Goal: Task Accomplishment & Management: Use online tool/utility

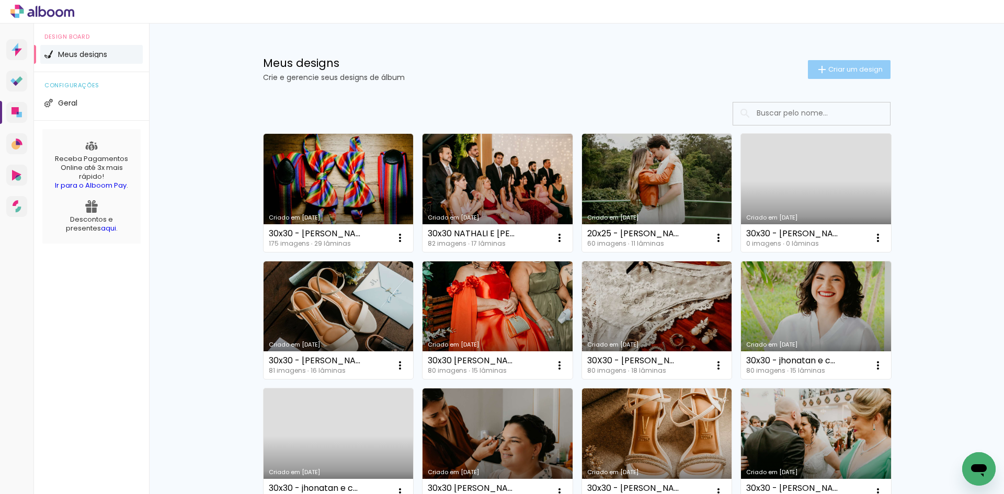
click at [846, 70] on span "Criar um design" at bounding box center [855, 69] width 54 height 7
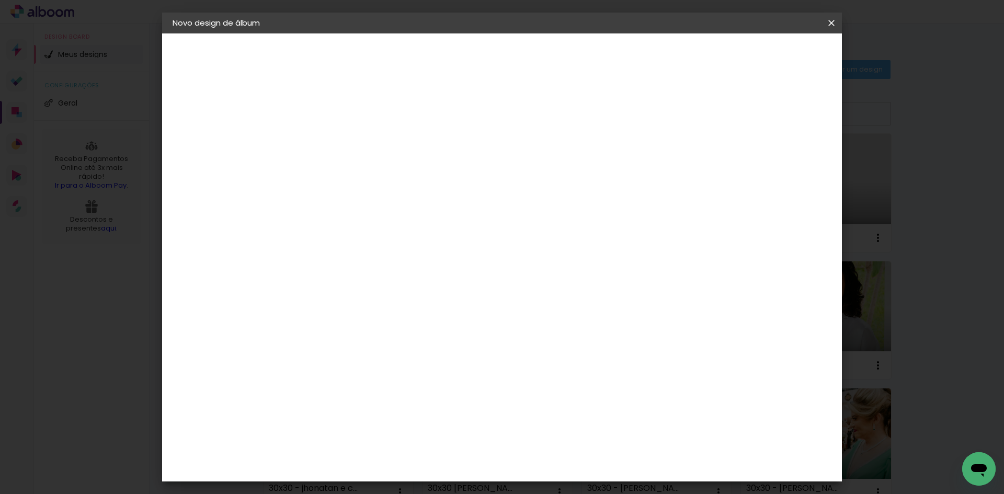
click at [344, 145] on input at bounding box center [344, 140] width 0 height 16
type input ","
type input "30x40 - GIOVANA E THIAGO"
type paper-input "30x40 - GIOVANA E THIAGO"
click at [0, 0] on header "Informações Dê um título ao seu álbum. Avançar" at bounding box center [0, 0] width 0 height 0
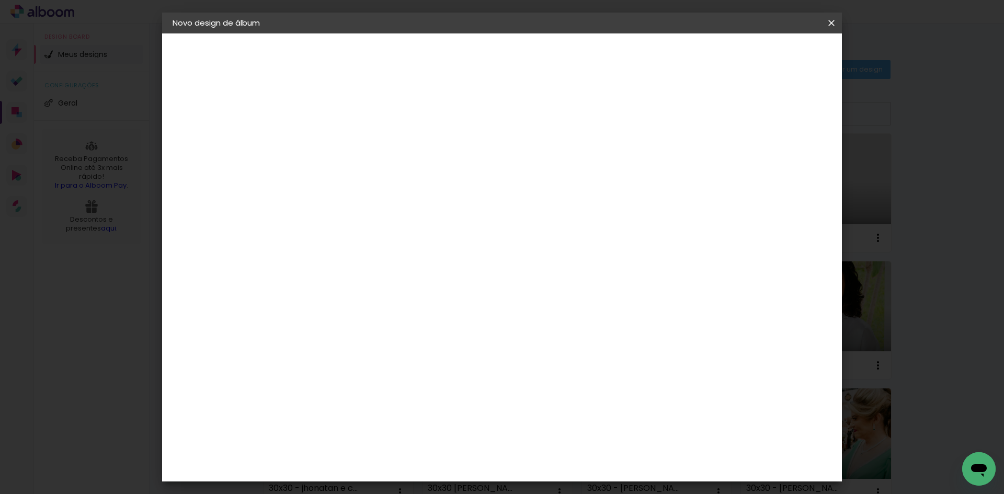
click at [0, 0] on slot "Avançar" at bounding box center [0, 0] width 0 height 0
click at [362, 396] on div "Go image" at bounding box center [350, 404] width 26 height 17
click at [0, 0] on slot "Avançar" at bounding box center [0, 0] width 0 height 0
click at [427, 158] on div "Opções disponíveis Acrílico Álbum Baby Time Fastbook Plus Fastbook 400g Fastboo…" at bounding box center [370, 199] width 113 height 196
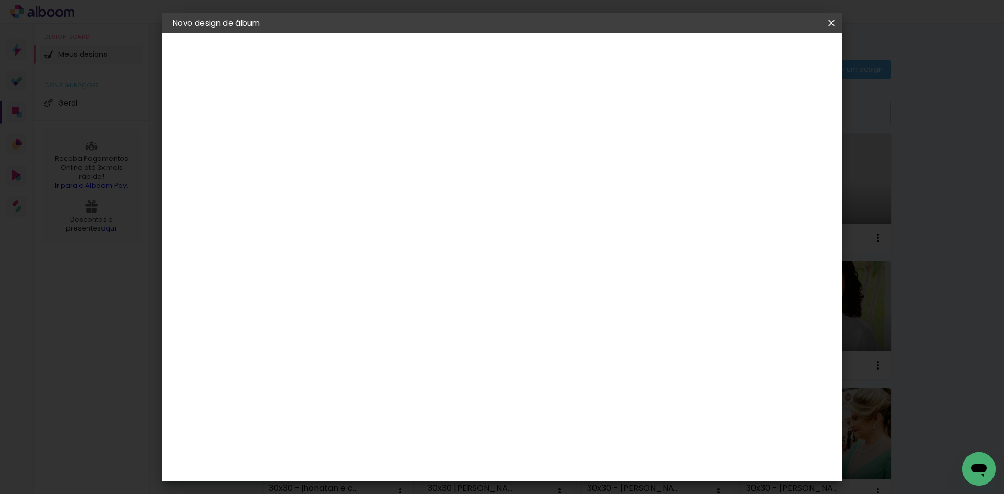
click at [401, 169] on paper-input-container "Linha" at bounding box center [370, 182] width 61 height 27
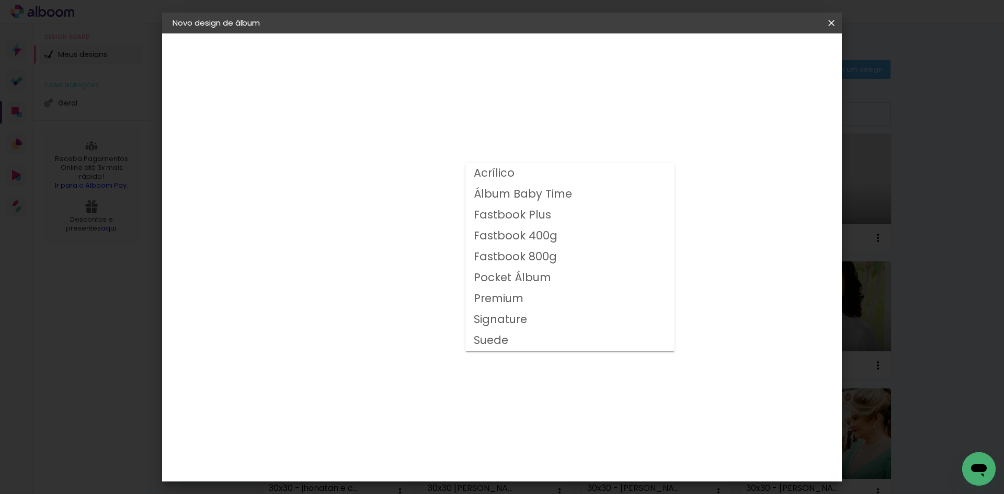
click at [562, 254] on paper-item "Fastbook 800g" at bounding box center [569, 257] width 209 height 21
type input "Fastbook 800g"
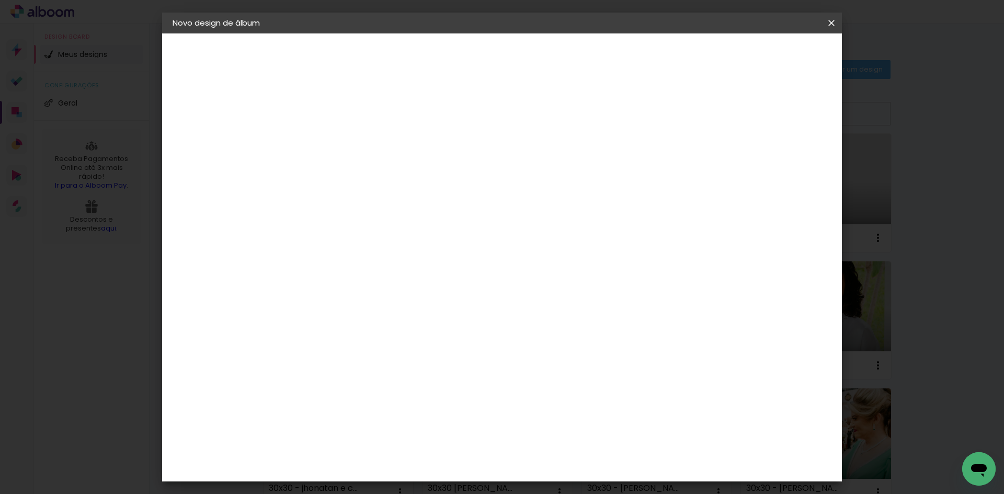
click at [414, 359] on span "40 × 30" at bounding box center [390, 373] width 49 height 28
click at [0, 0] on slot "Avançar" at bounding box center [0, 0] width 0 height 0
click at [766, 59] on span "Iniciar design" at bounding box center [743, 55] width 48 height 7
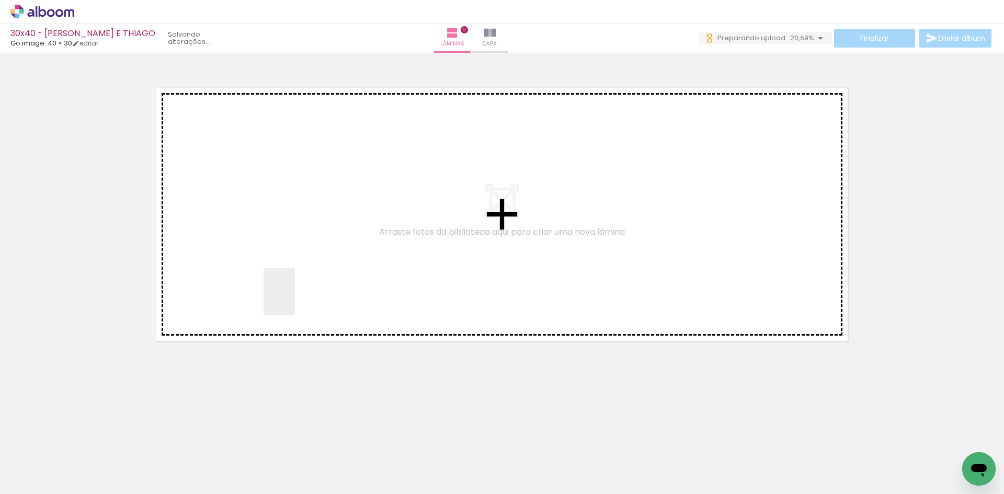
drag, startPoint x: 295, startPoint y: 300, endPoint x: 194, endPoint y: 395, distance: 139.1
click at [300, 290] on quentale-workspace at bounding box center [502, 247] width 1004 height 494
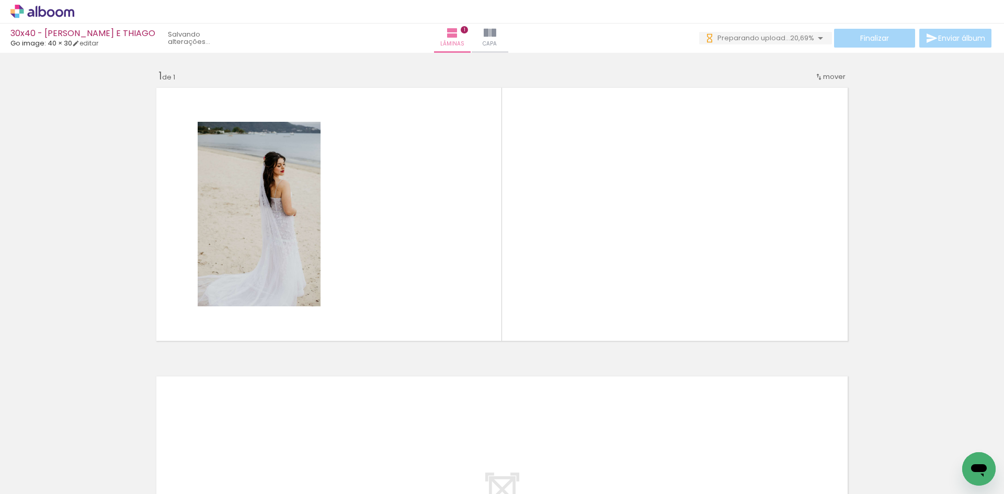
drag, startPoint x: 168, startPoint y: 453, endPoint x: 243, endPoint y: 472, distance: 77.0
click at [375, 258] on quentale-workspace at bounding box center [502, 247] width 1004 height 494
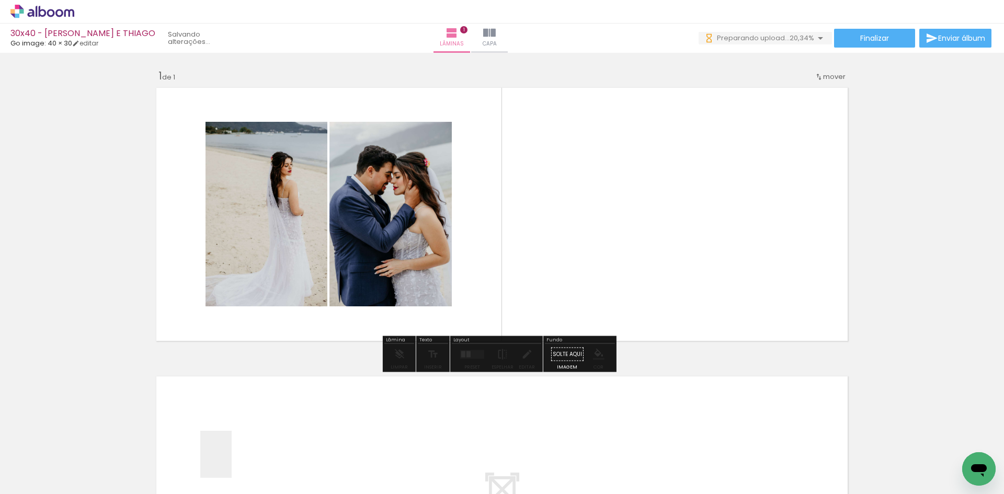
drag, startPoint x: 232, startPoint y: 462, endPoint x: 423, endPoint y: 264, distance: 275.6
click at [423, 264] on quentale-workspace at bounding box center [502, 247] width 1004 height 494
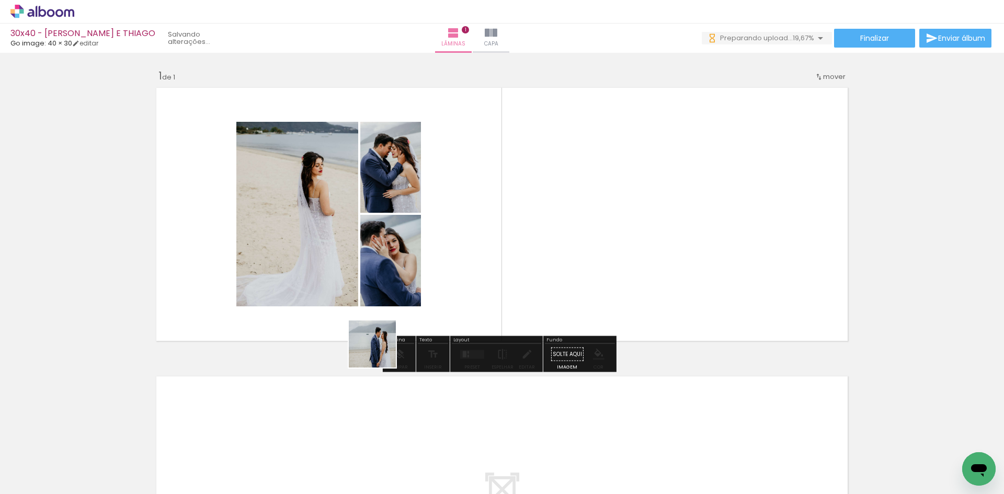
drag, startPoint x: 380, startPoint y: 352, endPoint x: 344, endPoint y: 464, distance: 117.6
click at [447, 288] on quentale-workspace at bounding box center [502, 247] width 1004 height 494
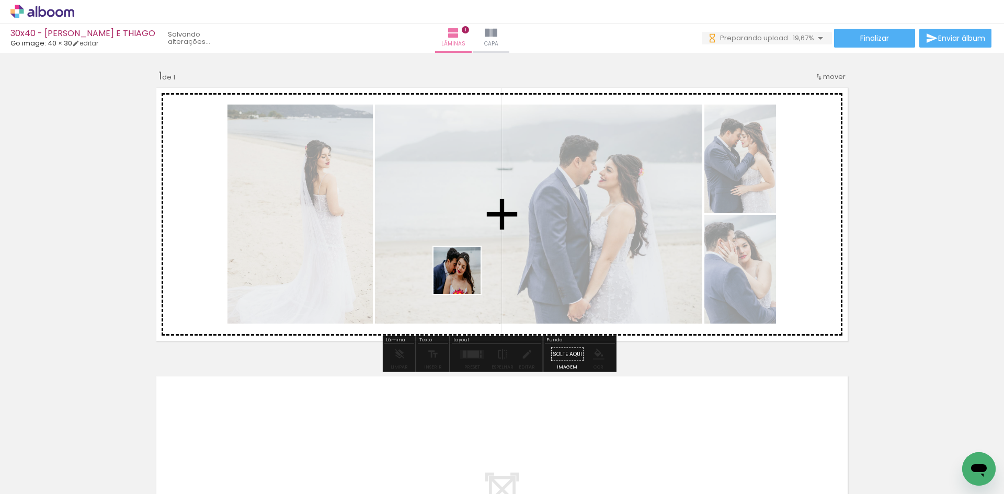
drag, startPoint x: 344, startPoint y: 460, endPoint x: 426, endPoint y: 419, distance: 91.7
click at [469, 271] on quentale-workspace at bounding box center [502, 247] width 1004 height 494
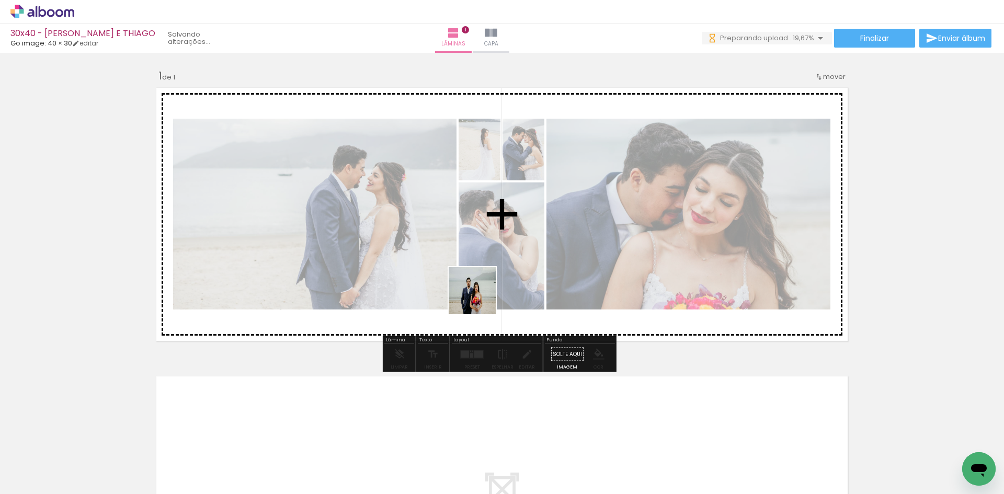
drag, startPoint x: 427, startPoint y: 416, endPoint x: 475, endPoint y: 332, distance: 97.0
click at [485, 283] on quentale-workspace at bounding box center [502, 247] width 1004 height 494
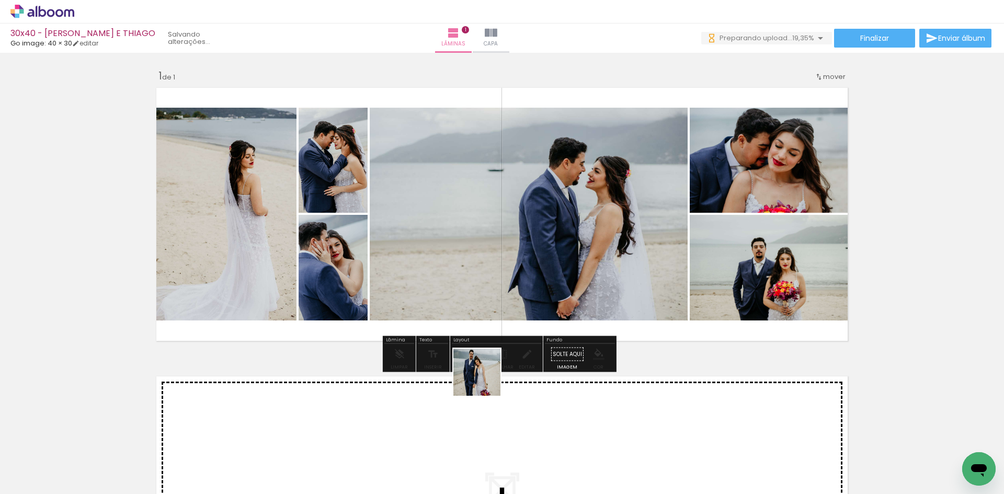
drag, startPoint x: 463, startPoint y: 446, endPoint x: 522, endPoint y: 423, distance: 62.9
click at [519, 258] on quentale-workspace at bounding box center [502, 247] width 1004 height 494
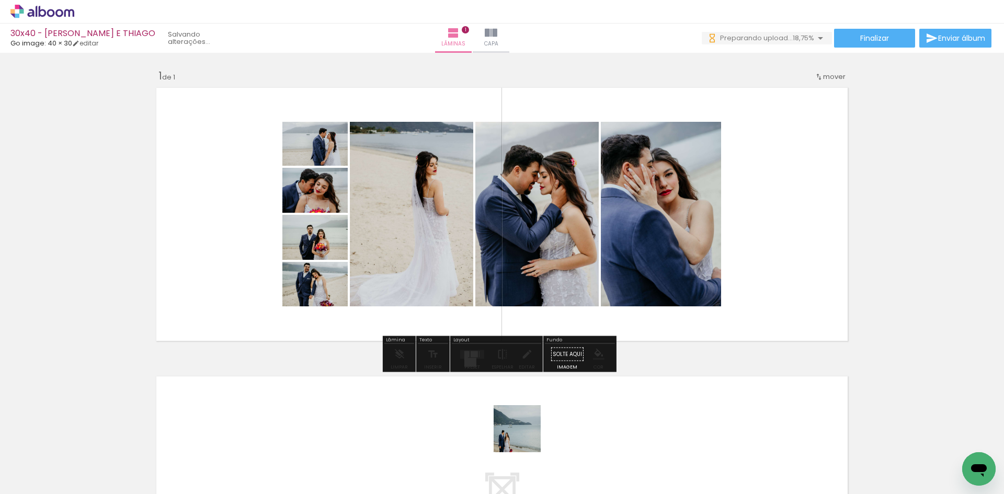
drag, startPoint x: 525, startPoint y: 437, endPoint x: 578, endPoint y: 447, distance: 54.3
click at [586, 253] on quentale-workspace at bounding box center [502, 247] width 1004 height 494
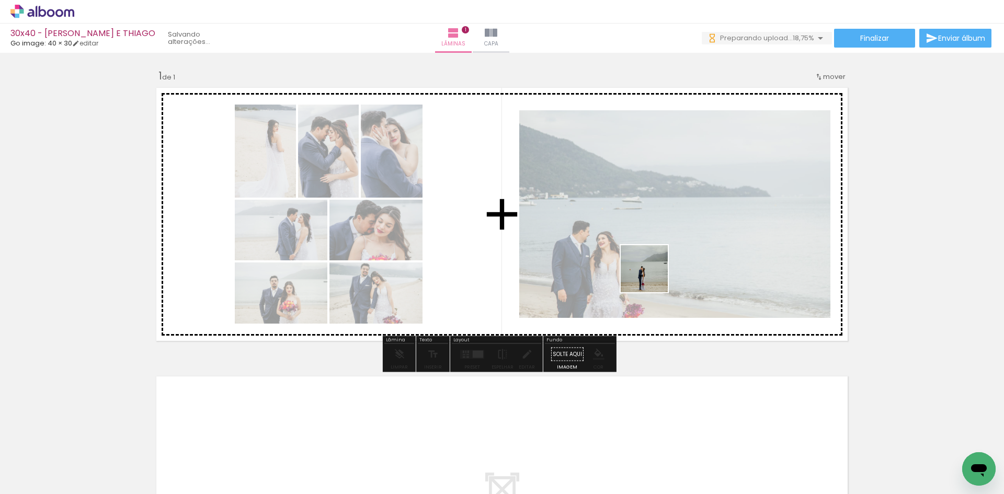
drag, startPoint x: 578, startPoint y: 441, endPoint x: 654, endPoint y: 270, distance: 187.3
click at [653, 276] on quentale-workspace at bounding box center [502, 247] width 1004 height 494
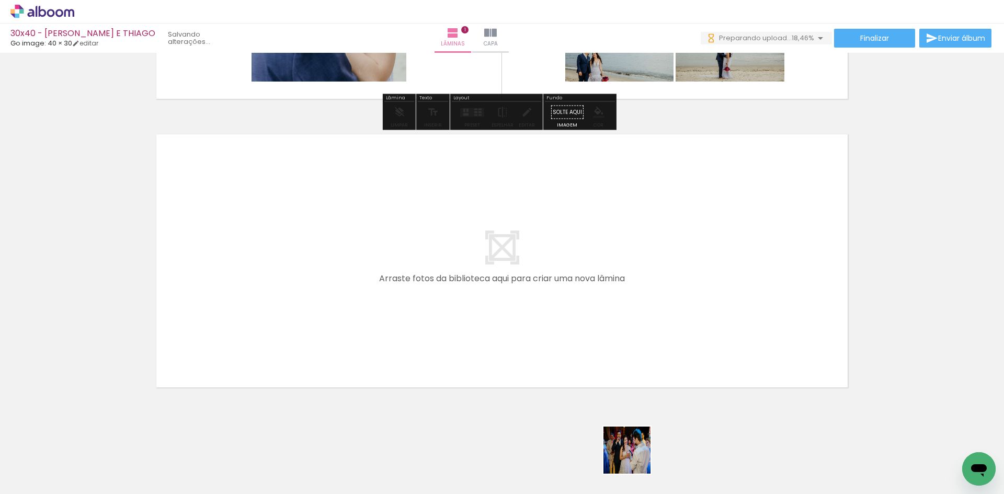
drag, startPoint x: 637, startPoint y: 467, endPoint x: 681, endPoint y: 435, distance: 54.7
click at [570, 337] on quentale-workspace at bounding box center [502, 247] width 1004 height 494
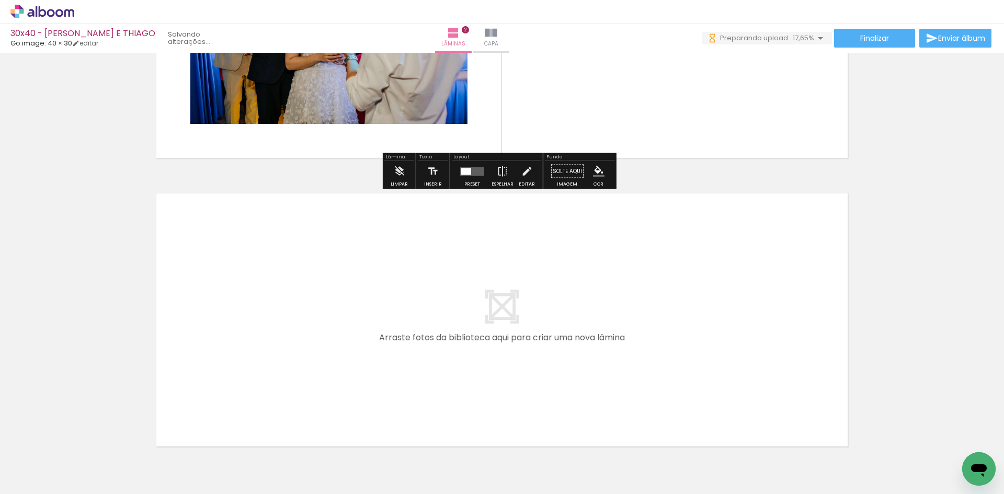
drag, startPoint x: 689, startPoint y: 449, endPoint x: 721, endPoint y: 434, distance: 35.1
click at [586, 361] on quentale-workspace at bounding box center [502, 247] width 1004 height 494
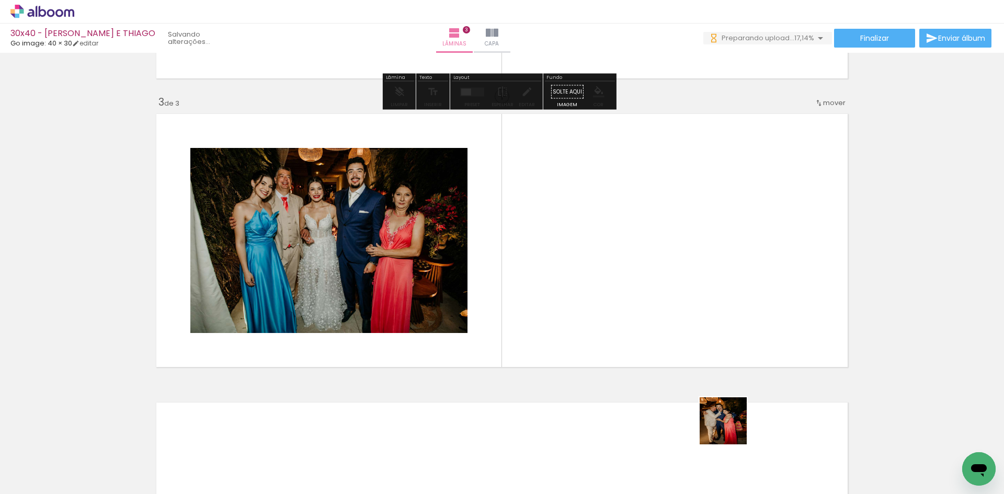
scroll to position [551, 0]
drag, startPoint x: 731, startPoint y: 429, endPoint x: 635, endPoint y: 330, distance: 138.0
click at [606, 321] on quentale-workspace at bounding box center [502, 247] width 1004 height 494
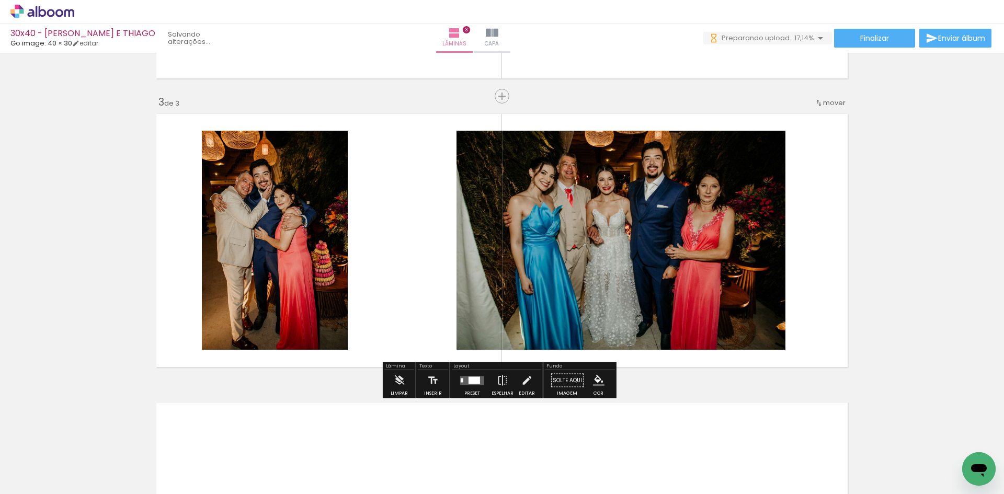
scroll to position [0, 0]
drag, startPoint x: 827, startPoint y: 469, endPoint x: 860, endPoint y: 456, distance: 35.3
click at [722, 309] on quentale-workspace at bounding box center [502, 247] width 1004 height 494
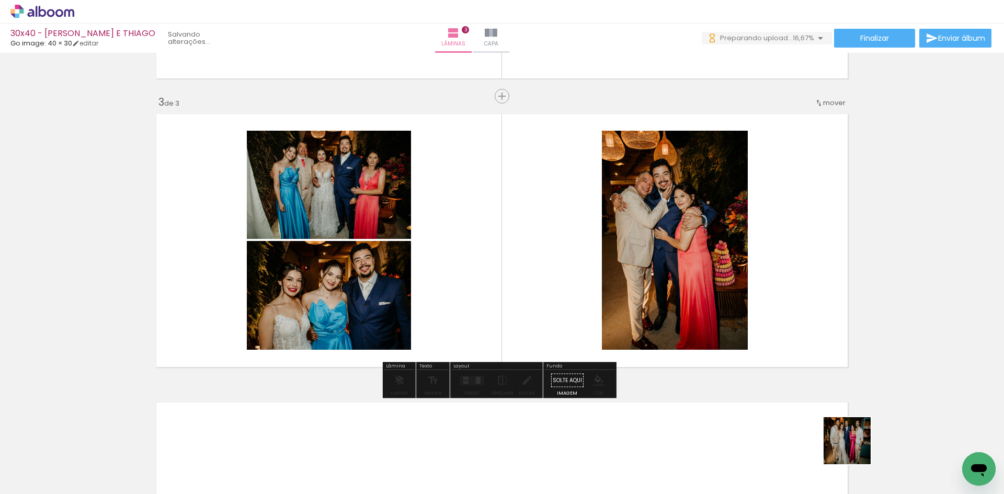
drag, startPoint x: 855, startPoint y: 449, endPoint x: 862, endPoint y: 402, distance: 47.6
click at [715, 270] on quentale-workspace at bounding box center [502, 247] width 1004 height 494
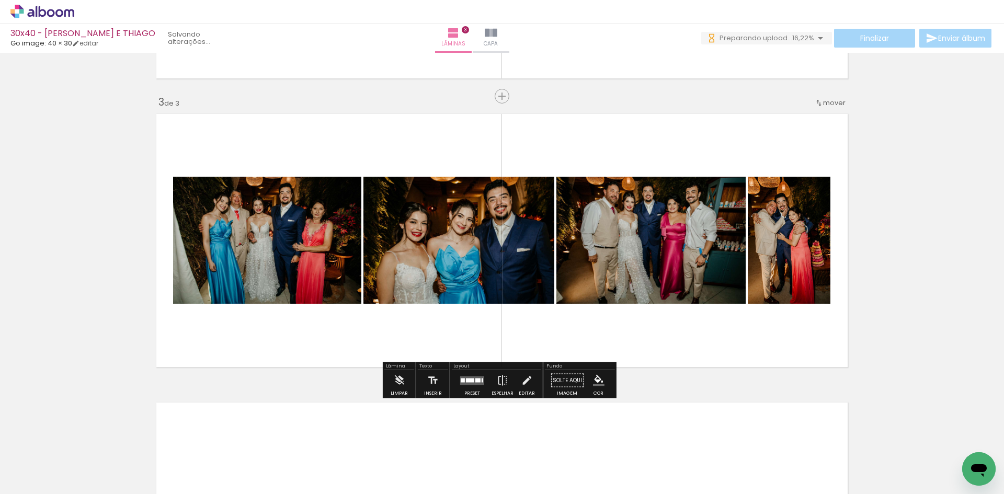
drag, startPoint x: 906, startPoint y: 445, endPoint x: 704, endPoint y: 368, distance: 215.5
click at [758, 280] on quentale-workspace at bounding box center [502, 247] width 1004 height 494
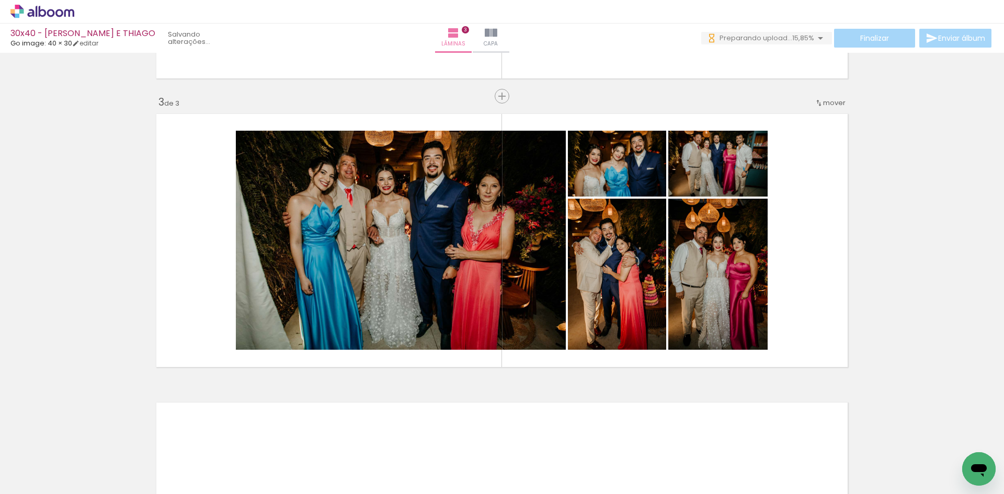
drag, startPoint x: 224, startPoint y: 444, endPoint x: 317, endPoint y: 372, distance: 117.5
click at [329, 338] on quentale-workspace at bounding box center [502, 247] width 1004 height 494
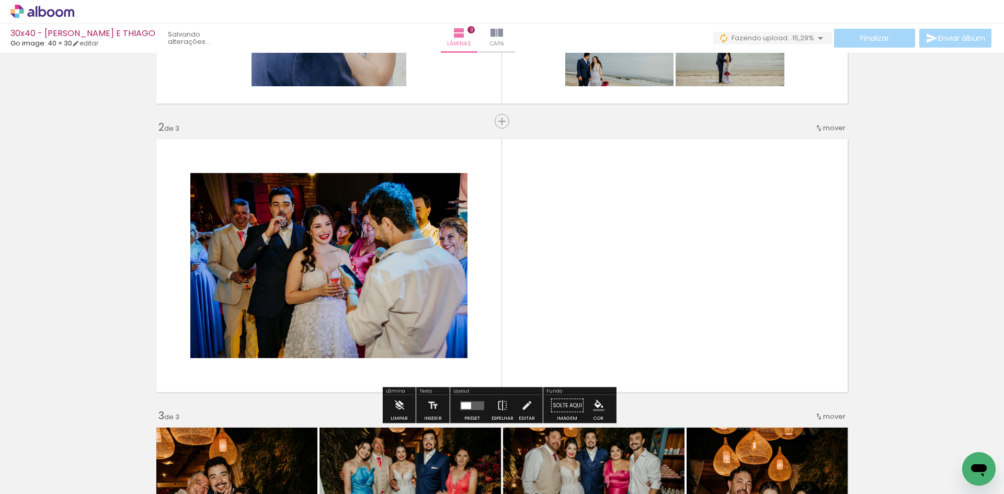
scroll to position [81, 0]
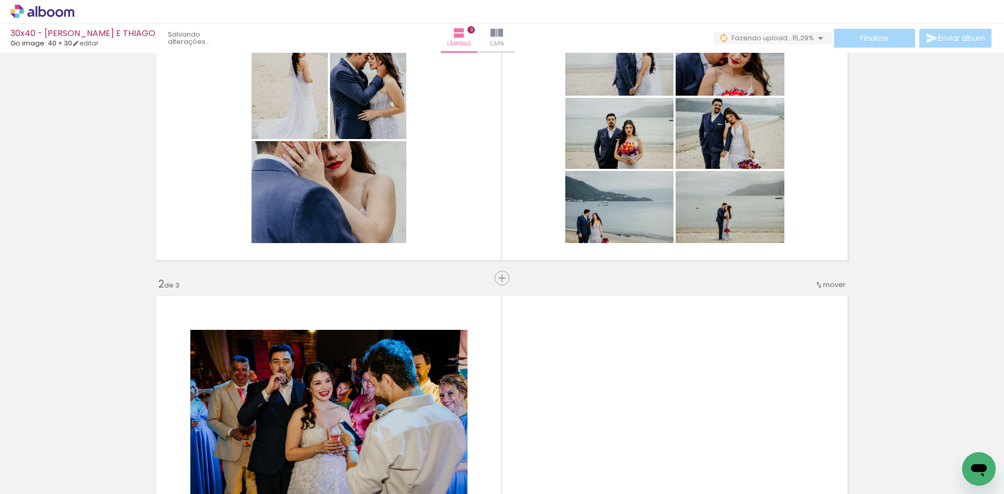
drag, startPoint x: 343, startPoint y: 464, endPoint x: 516, endPoint y: 360, distance: 202.4
click at [516, 360] on quentale-workspace at bounding box center [502, 247] width 1004 height 494
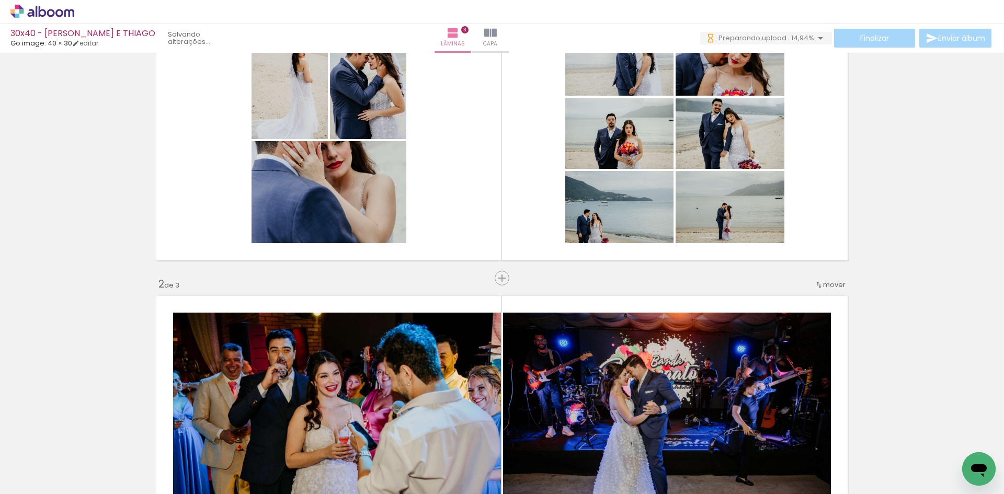
scroll to position [0, 0]
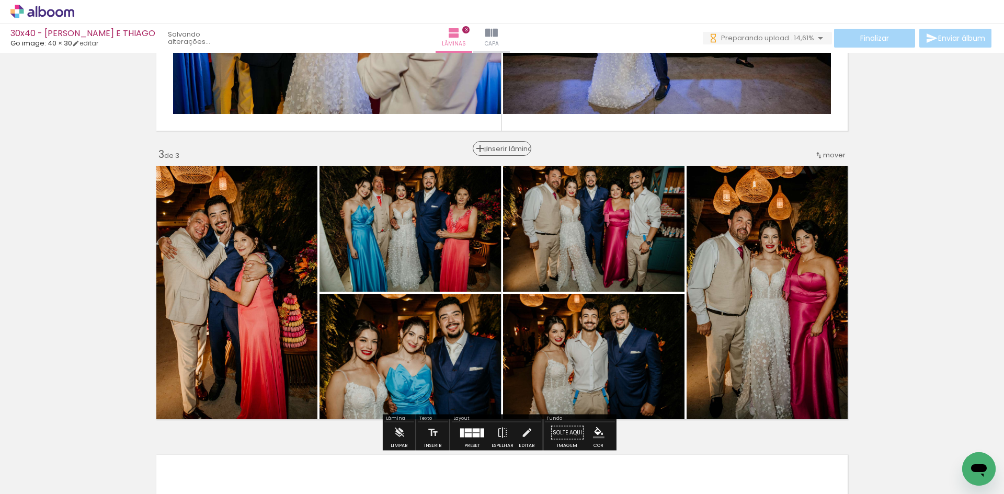
click at [498, 150] on div "Inserir lâmina" at bounding box center [502, 148] width 56 height 13
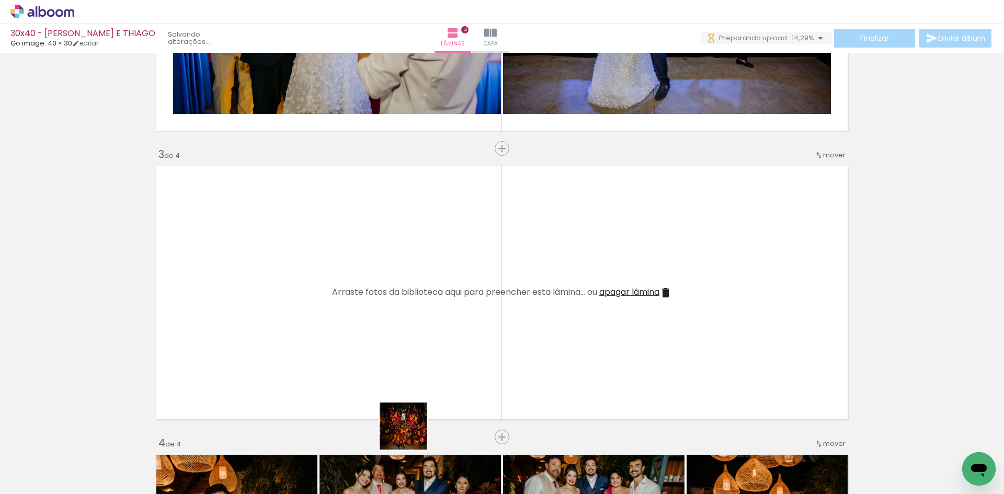
drag, startPoint x: 413, startPoint y: 461, endPoint x: 450, endPoint y: 436, distance: 45.1
click at [410, 399] on quentale-workspace at bounding box center [502, 247] width 1004 height 494
